Goal: Transaction & Acquisition: Purchase product/service

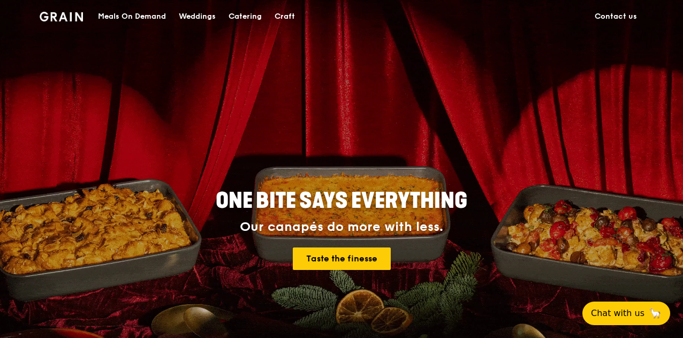
click at [138, 17] on div "Meals On Demand" at bounding box center [132, 17] width 68 height 32
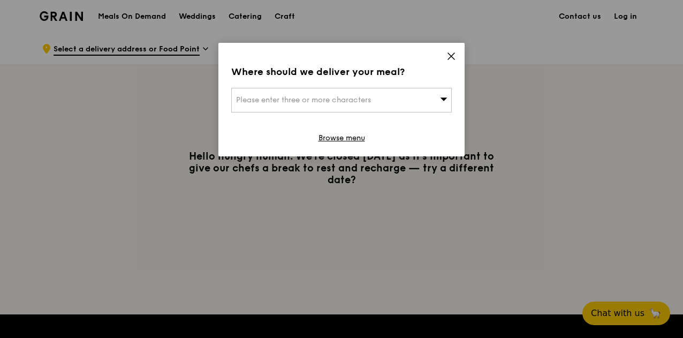
click at [340, 103] on span "Please enter three or more characters" at bounding box center [303, 99] width 135 height 9
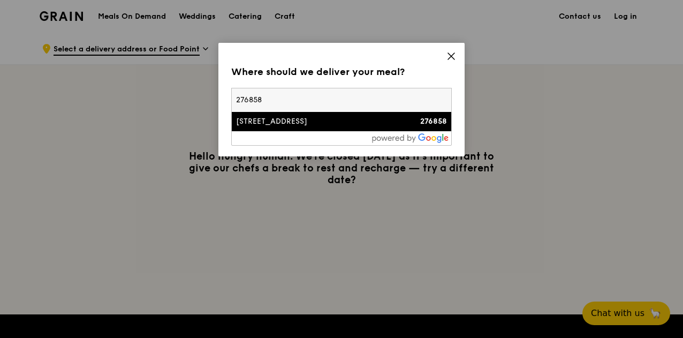
type input "276858"
click at [438, 124] on strong "276858" at bounding box center [433, 121] width 27 height 9
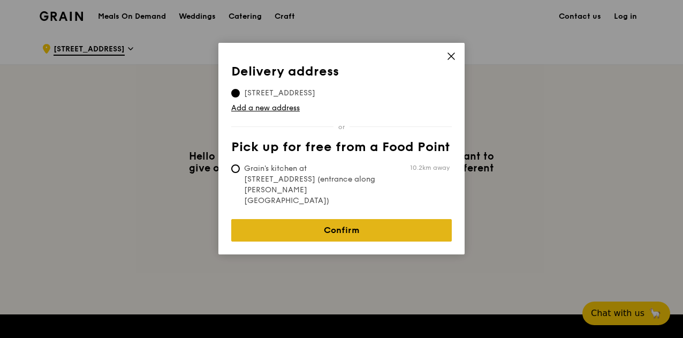
click at [374, 219] on link "Confirm" at bounding box center [341, 230] width 221 height 22
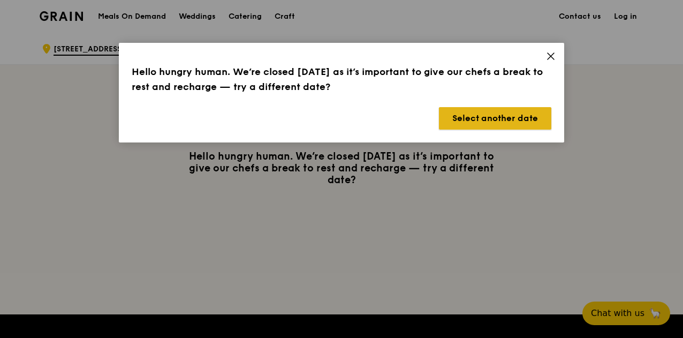
click at [481, 118] on button "Select another date" at bounding box center [495, 118] width 112 height 22
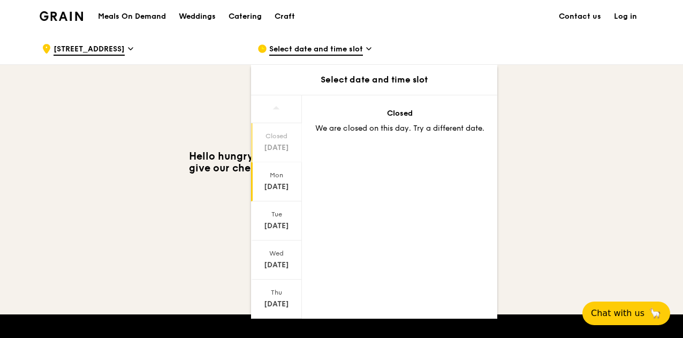
scroll to position [104, 0]
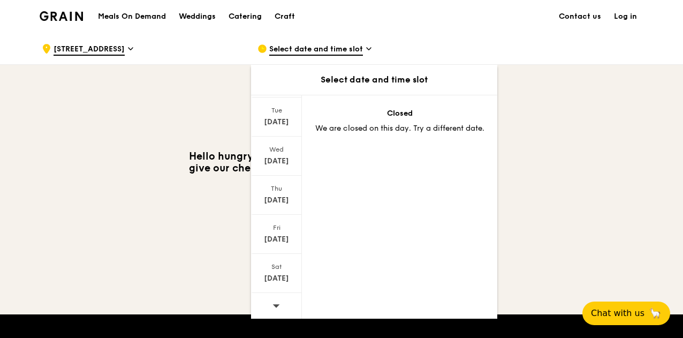
click at [280, 302] on div at bounding box center [276, 306] width 51 height 27
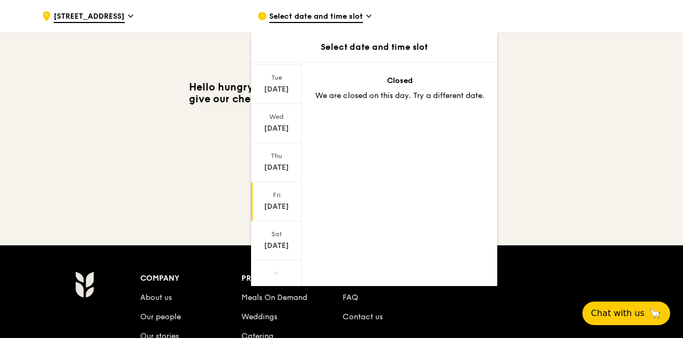
scroll to position [107, 0]
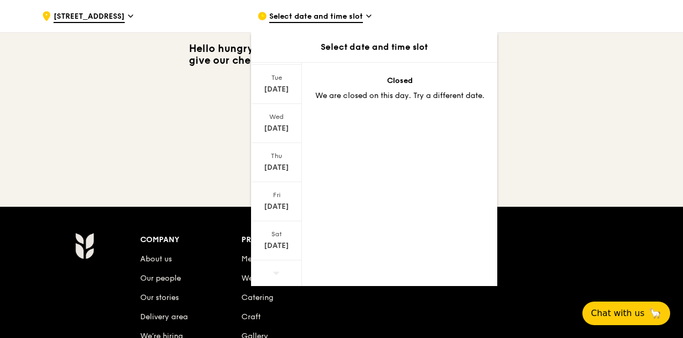
click at [333, 14] on span "Select date and time slot" at bounding box center [316, 17] width 94 height 12
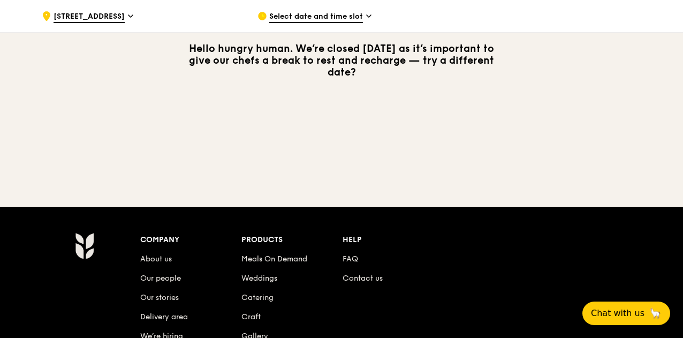
click at [333, 14] on span "Select date and time slot" at bounding box center [316, 17] width 94 height 12
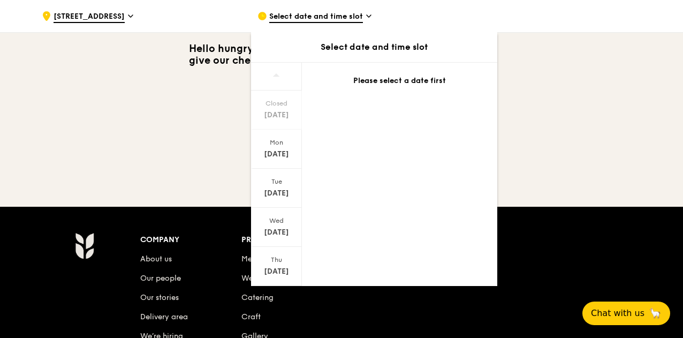
click at [333, 14] on span "Select date and time slot" at bounding box center [316, 17] width 94 height 12
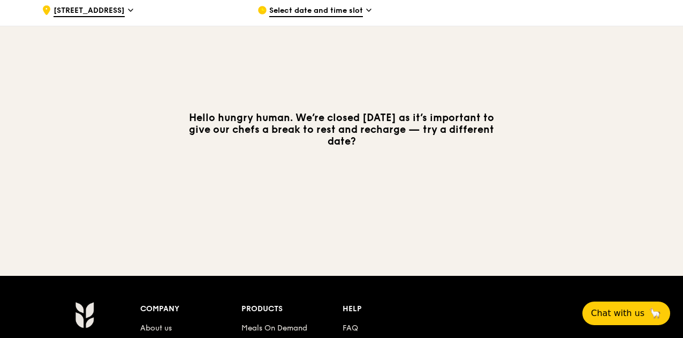
scroll to position [0, 0]
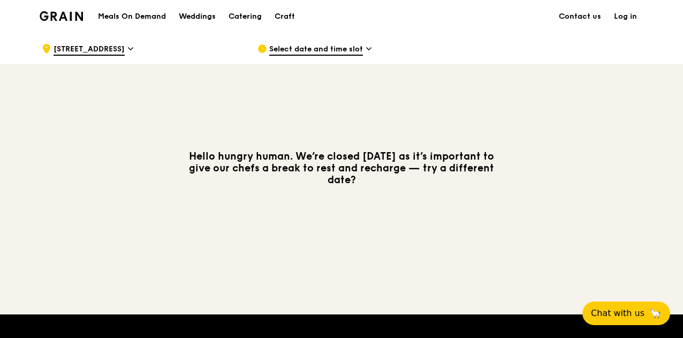
click at [333, 42] on div "Select date and time slot" at bounding box center [357, 49] width 199 height 32
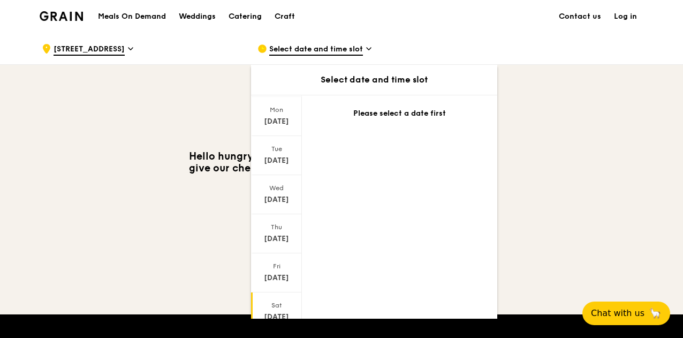
scroll to position [104, 0]
click at [280, 300] on div at bounding box center [276, 306] width 51 height 27
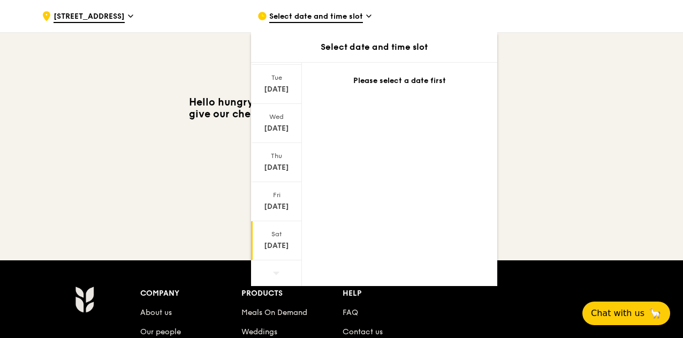
click at [275, 241] on div "[DATE]" at bounding box center [277, 245] width 48 height 11
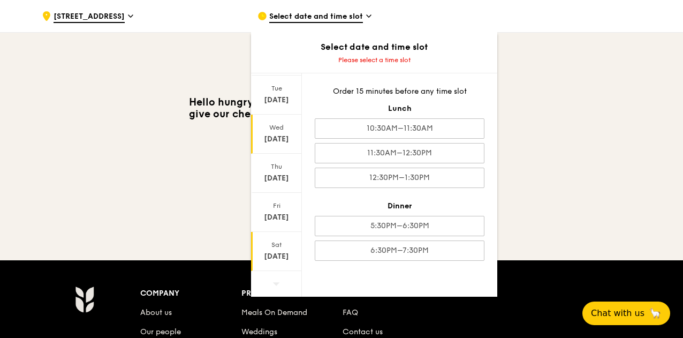
scroll to position [50, 0]
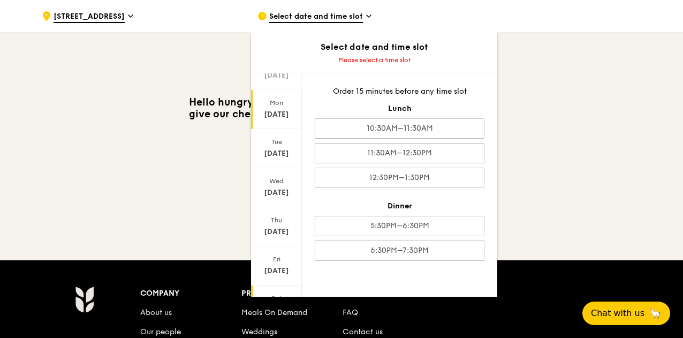
click at [277, 111] on div "[DATE]" at bounding box center [277, 114] width 48 height 11
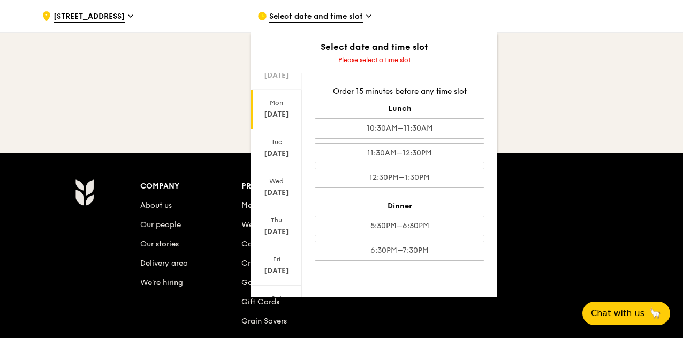
click at [364, 11] on div "Select date and time slot" at bounding box center [357, 16] width 199 height 32
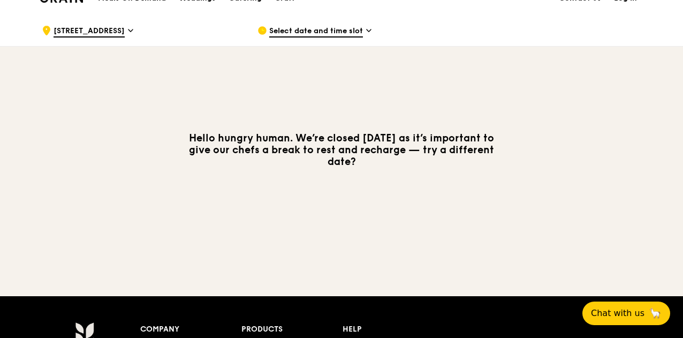
scroll to position [0, 0]
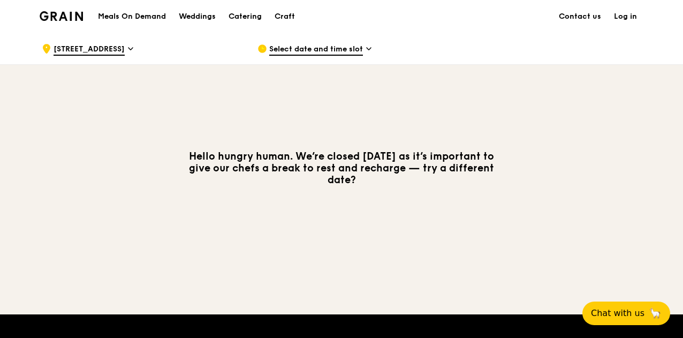
click at [126, 16] on h1 "Meals On Demand" at bounding box center [132, 16] width 68 height 11
click at [128, 12] on h1 "Meals On Demand" at bounding box center [132, 16] width 68 height 11
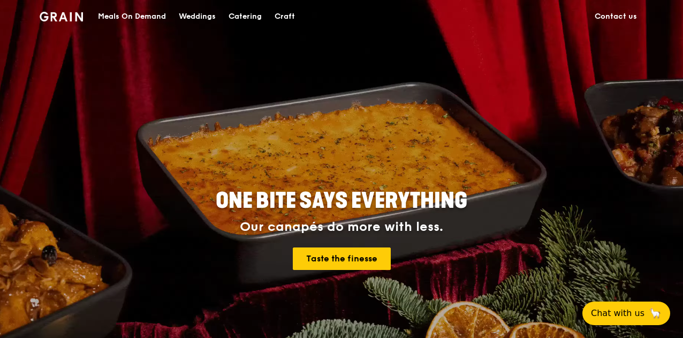
click at [155, 12] on div "Meals On Demand" at bounding box center [132, 17] width 68 height 32
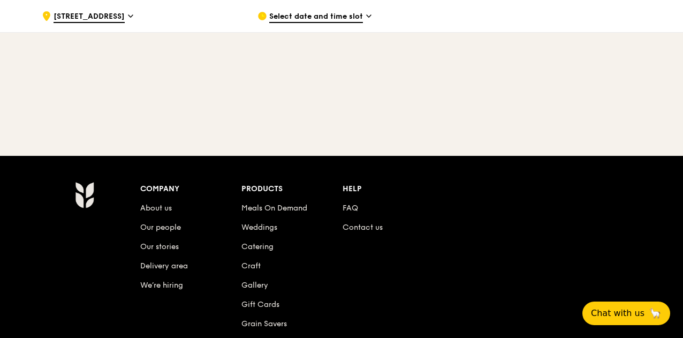
scroll to position [161, 0]
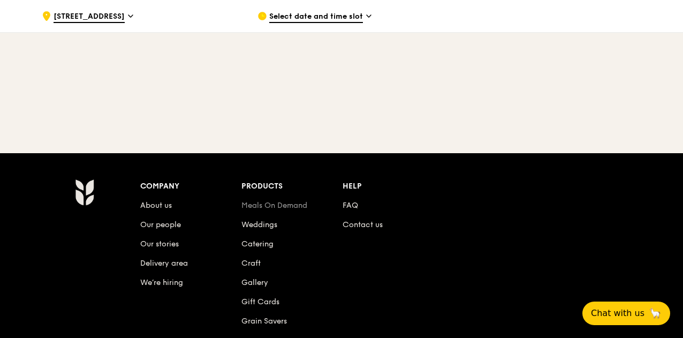
click at [296, 204] on link "Meals On Demand" at bounding box center [275, 205] width 66 height 9
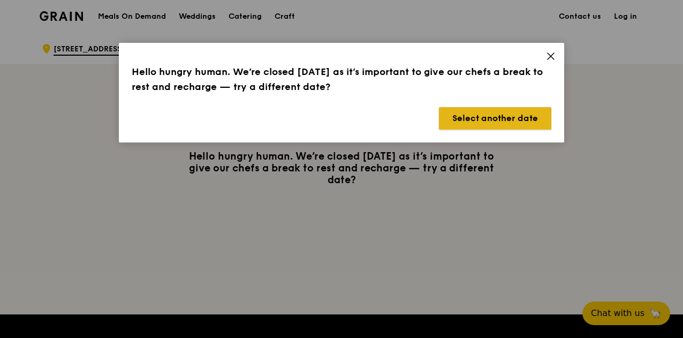
click at [522, 113] on button "Select another date" at bounding box center [495, 118] width 112 height 22
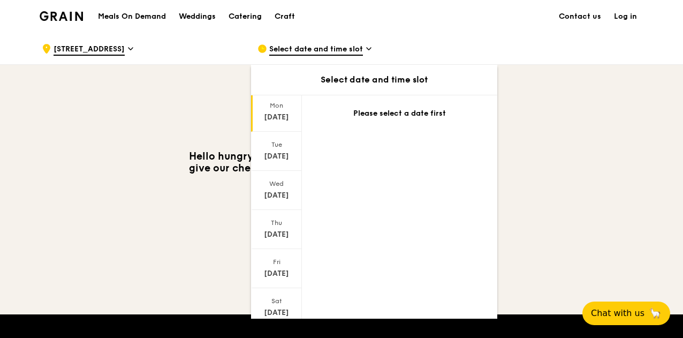
scroll to position [104, 0]
click at [277, 302] on icon at bounding box center [276, 306] width 7 height 8
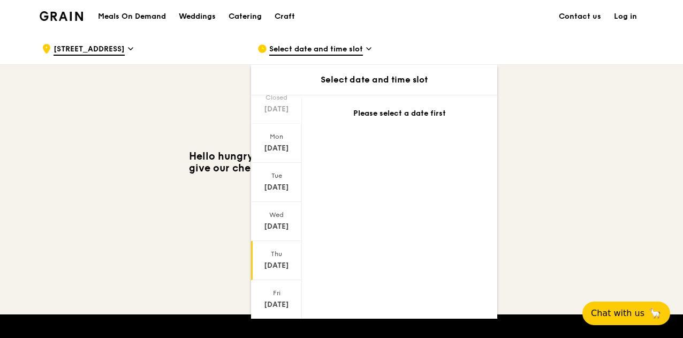
scroll to position [0, 0]
click at [283, 183] on div "[DATE]" at bounding box center [277, 187] width 48 height 11
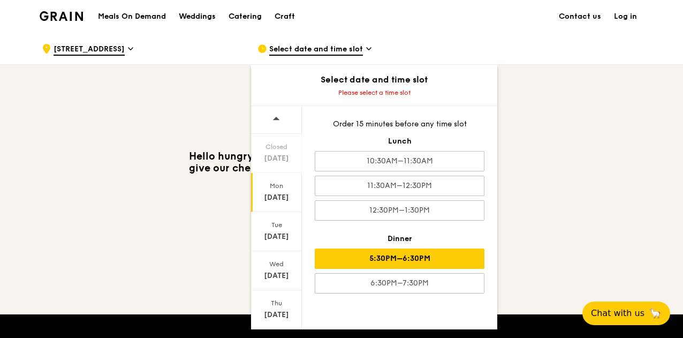
click at [441, 253] on div "5:30PM–6:30PM" at bounding box center [400, 258] width 170 height 20
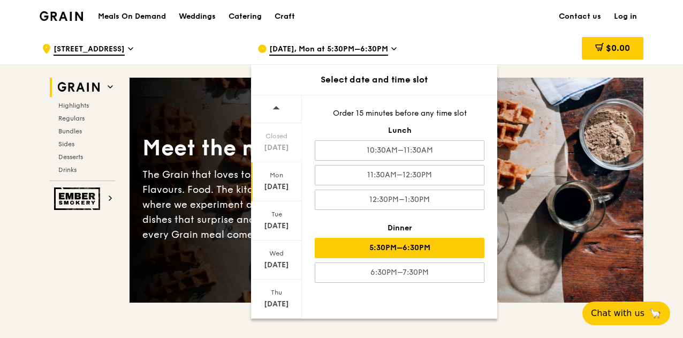
click at [433, 242] on div "5:30PM–6:30PM" at bounding box center [400, 248] width 170 height 20
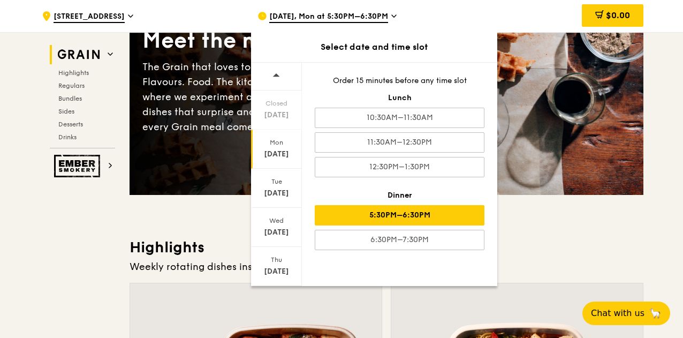
scroll to position [161, 0]
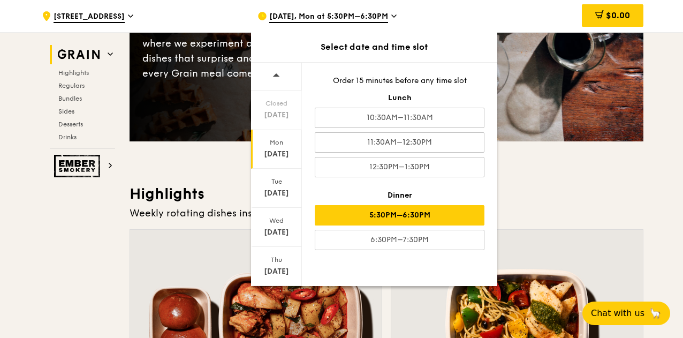
click at [429, 213] on div "5:30PM–6:30PM" at bounding box center [400, 215] width 170 height 20
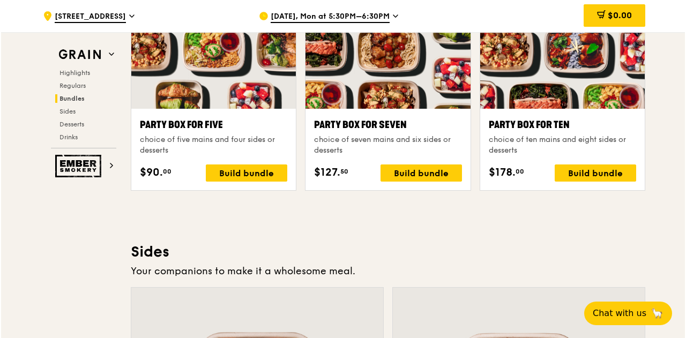
scroll to position [2132, 0]
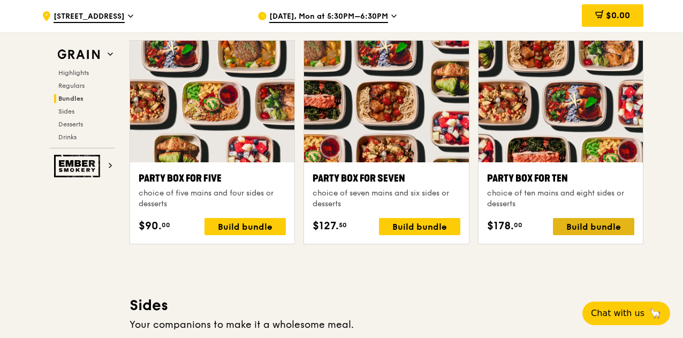
click at [613, 220] on div "Build bundle" at bounding box center [593, 226] width 81 height 17
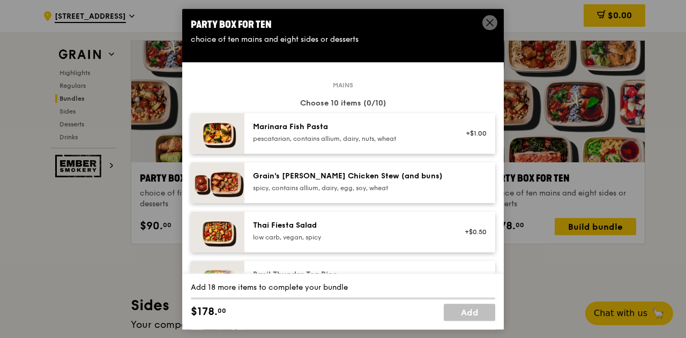
click at [352, 176] on div "Grain's [PERSON_NAME] Chicken Stew (and buns)" at bounding box center [349, 176] width 192 height 11
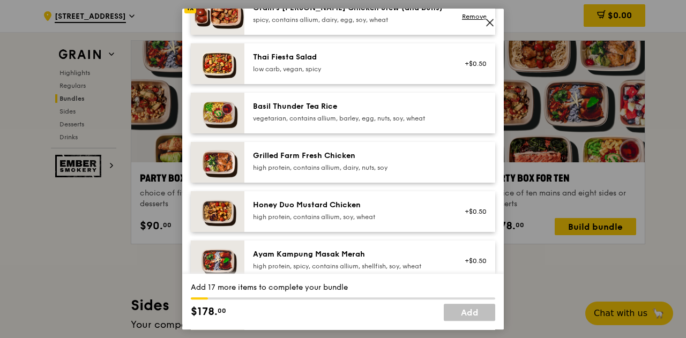
scroll to position [214, 0]
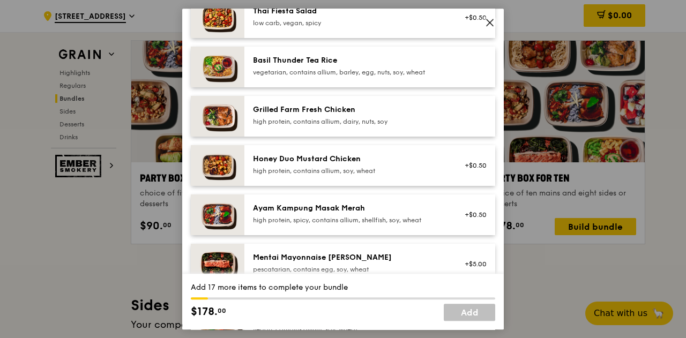
click at [386, 112] on div "Grilled Farm Fresh Chicken" at bounding box center [349, 109] width 192 height 11
click at [410, 163] on div "Honey Duo Mustard Chicken" at bounding box center [349, 159] width 192 height 11
click at [410, 207] on div "Ayam Kampung Masak Merah" at bounding box center [349, 208] width 192 height 11
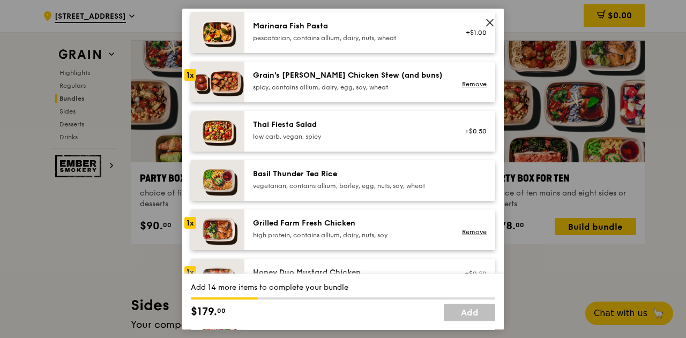
scroll to position [161, 0]
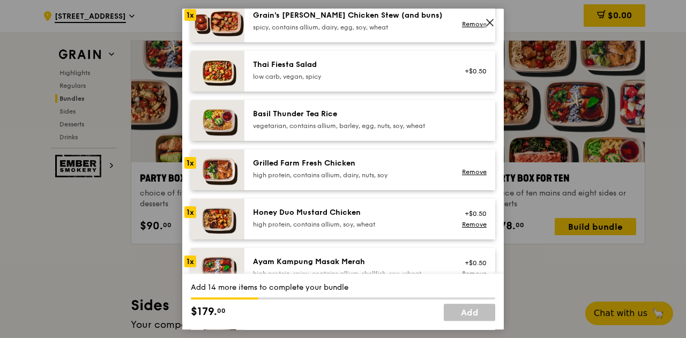
click at [390, 171] on div "high protein, contains allium, dairy, nuts, soy" at bounding box center [349, 175] width 192 height 9
click at [340, 216] on div "Honey Duo Mustard Chicken" at bounding box center [349, 212] width 192 height 11
click at [331, 257] on div "Ayam Kampung Masak Merah" at bounding box center [349, 262] width 192 height 11
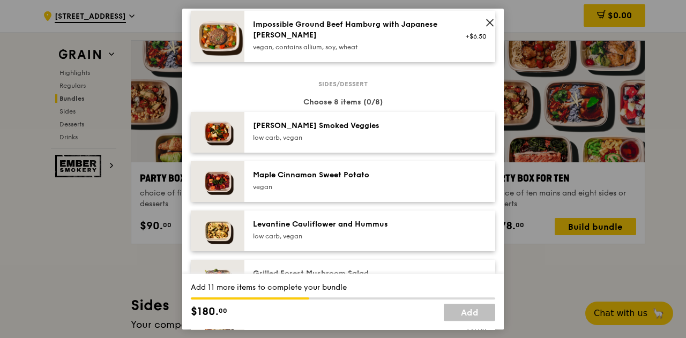
scroll to position [536, 0]
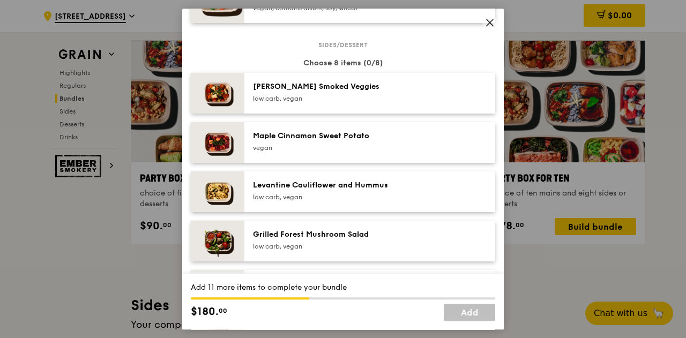
click at [333, 233] on div "Grilled Forest Mushroom Salad" at bounding box center [349, 234] width 192 height 11
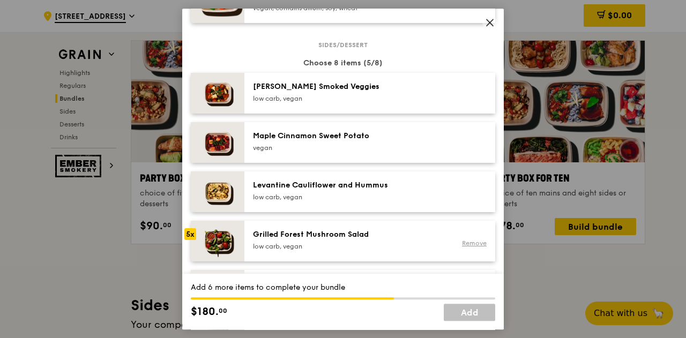
drag, startPoint x: 468, startPoint y: 242, endPoint x: 439, endPoint y: 239, distance: 29.5
click at [468, 242] on link "Remove" at bounding box center [474, 242] width 25 height 7
click at [348, 236] on div "Grilled Forest Mushroom Salad" at bounding box center [349, 234] width 192 height 11
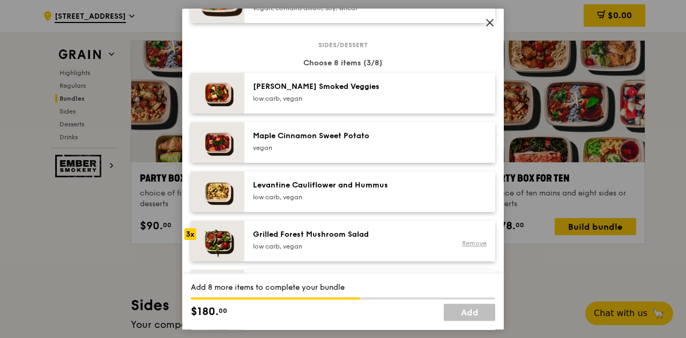
click at [467, 242] on link "Remove" at bounding box center [474, 242] width 25 height 7
click at [347, 132] on div "Maple Cinnamon Sweet Potato" at bounding box center [349, 136] width 192 height 11
click at [345, 239] on div "Grilled Forest Mushroom Salad low carb, vegan" at bounding box center [349, 239] width 192 height 21
click at [345, 239] on div "Grilled Forest Mushroom Salad" at bounding box center [349, 234] width 192 height 11
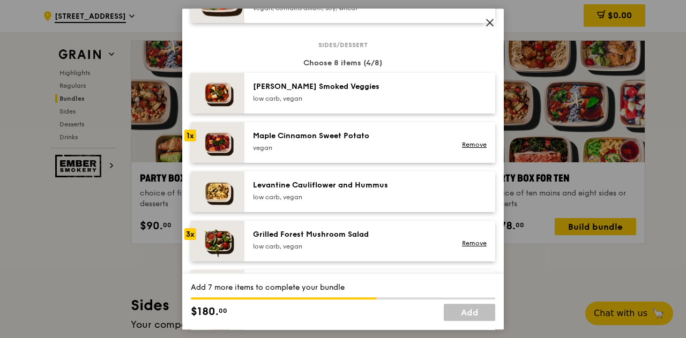
click at [330, 85] on div "[PERSON_NAME] Smoked Veggies" at bounding box center [349, 86] width 192 height 11
click at [346, 134] on div "Maple Cinnamon Sweet Potato" at bounding box center [349, 136] width 192 height 11
click at [303, 84] on div "[PERSON_NAME] Smoked Veggies" at bounding box center [349, 86] width 192 height 11
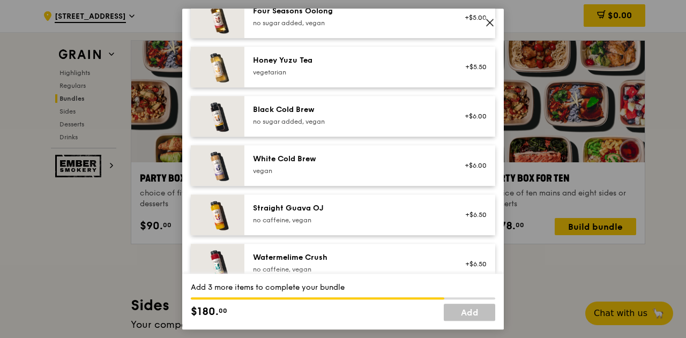
scroll to position [1324, 0]
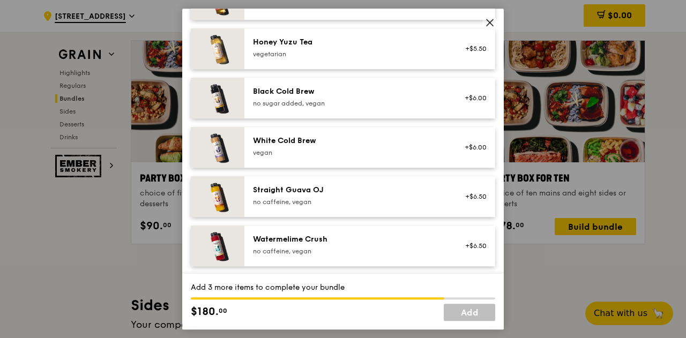
click at [471, 315] on link "Add" at bounding box center [468, 312] width 51 height 17
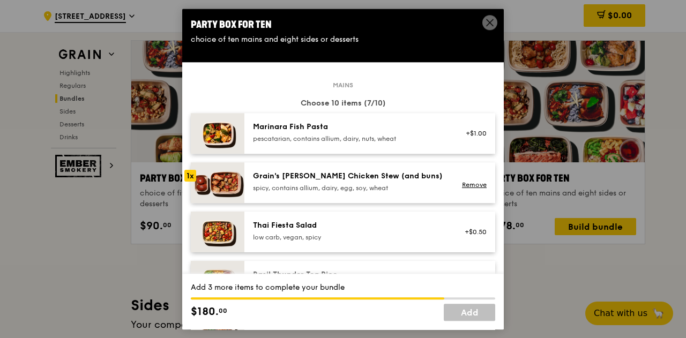
scroll to position [54, 0]
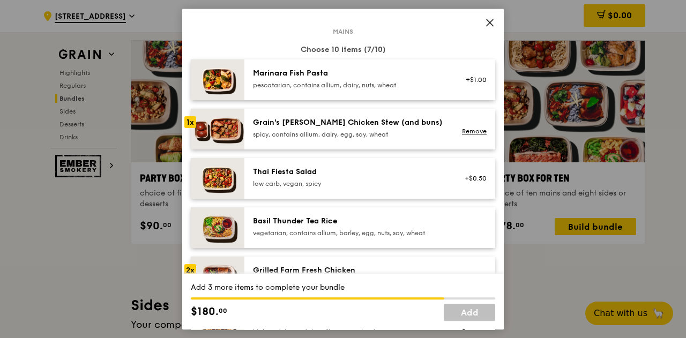
click at [285, 169] on div "Thai Fiesta Salad" at bounding box center [349, 172] width 192 height 11
click at [229, 172] on img at bounding box center [218, 178] width 54 height 41
click at [471, 182] on link "Remove" at bounding box center [474, 183] width 25 height 7
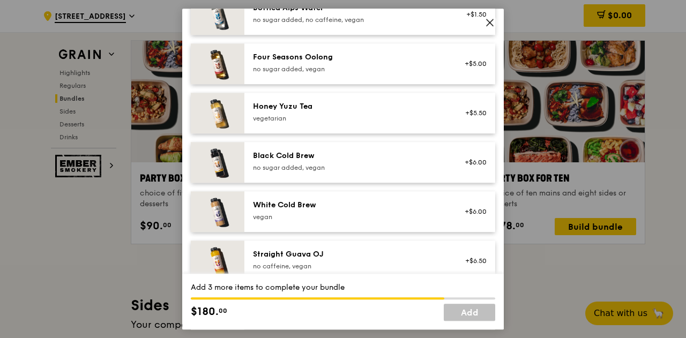
scroll to position [1324, 0]
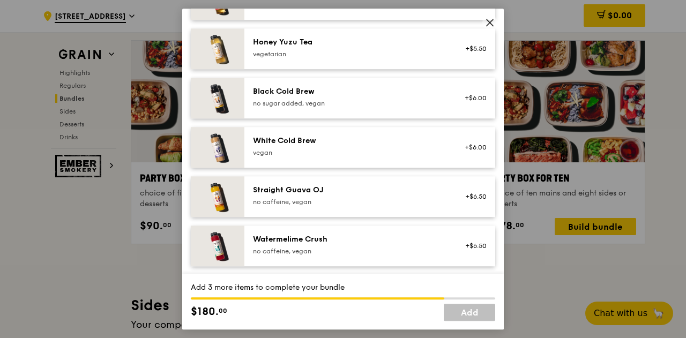
click at [491, 26] on icon at bounding box center [490, 23] width 10 height 10
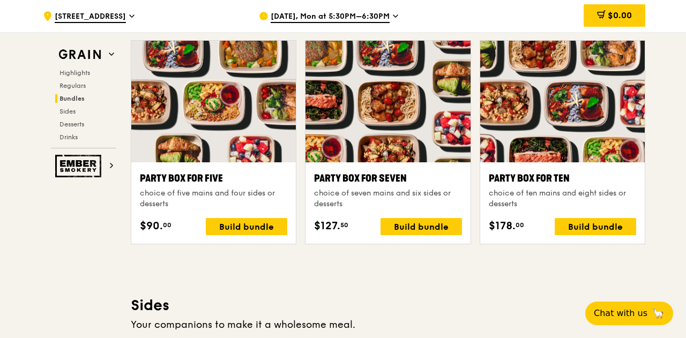
scroll to position [2132, 0]
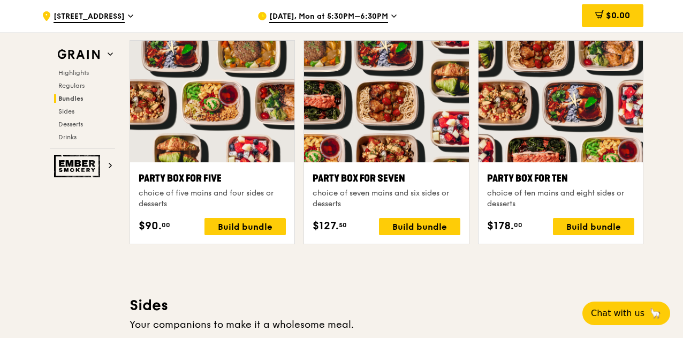
click at [402, 107] on div at bounding box center [386, 102] width 164 height 122
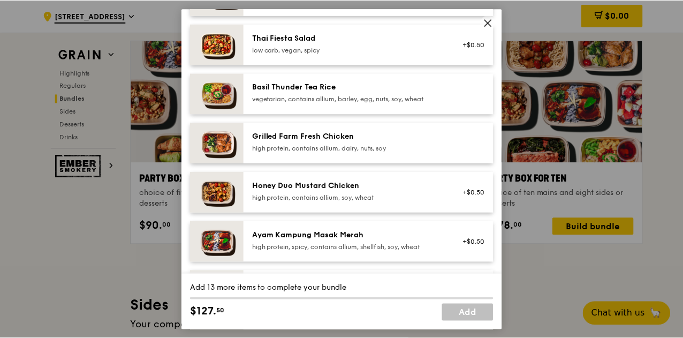
scroll to position [321, 0]
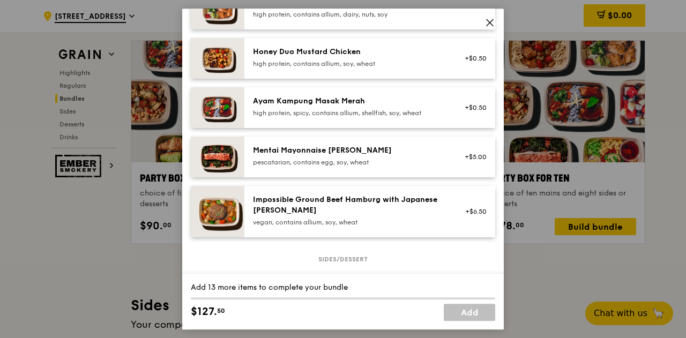
click at [489, 19] on icon at bounding box center [490, 23] width 10 height 10
